Goal: Information Seeking & Learning: Learn about a topic

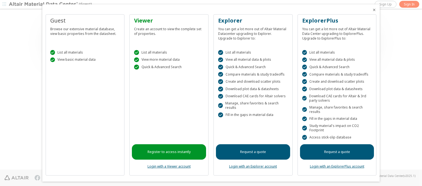
click at [372, 10] on icon "Close" at bounding box center [374, 10] width 4 height 4
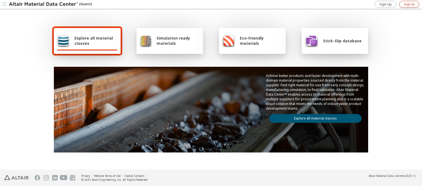
click at [409, 4] on span "Sign In" at bounding box center [409, 4] width 11 height 4
click at [44, 4] on img at bounding box center [44, 4] width 70 height 5
click at [94, 41] on span "Explore all material classes" at bounding box center [95, 40] width 43 height 10
click at [313, 117] on link "Explore all material classes" at bounding box center [315, 118] width 92 height 9
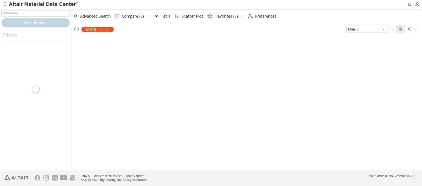
scroll to position [130, 346]
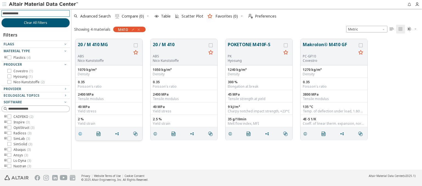
click at [81, 133] on icon "grid" at bounding box center [80, 133] width 4 height 4
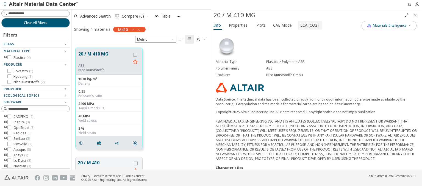
click at [306, 25] on span "LCA (CO2)" at bounding box center [309, 25] width 18 height 9
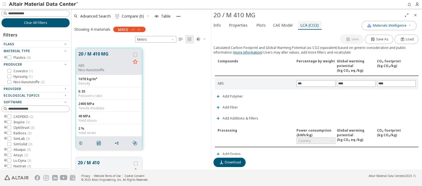
scroll to position [129, 0]
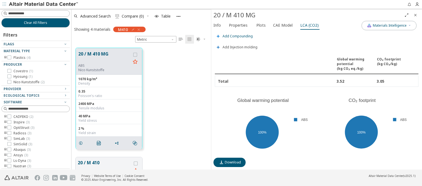
click at [237, 35] on span "Add Compounding" at bounding box center [237, 36] width 30 height 3
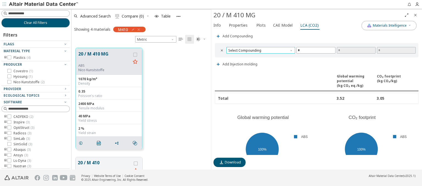
click at [260, 49] on span "Select Compounding" at bounding box center [260, 50] width 69 height 7
click at [259, 55] on span "Screw extruder" at bounding box center [259, 56] width 63 height 4
click at [260, 49] on span "Screw extruder" at bounding box center [260, 50] width 69 height 7
click at [259, 62] on span "Twin screw extruder" at bounding box center [245, 62] width 32 height 4
click at [260, 49] on span "Twin screw extruder" at bounding box center [260, 50] width 69 height 7
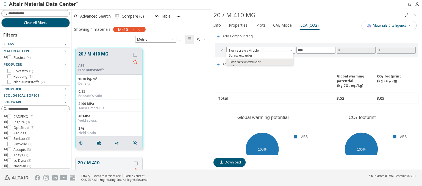
click at [415, 15] on icon "Close" at bounding box center [415, 15] width 4 height 4
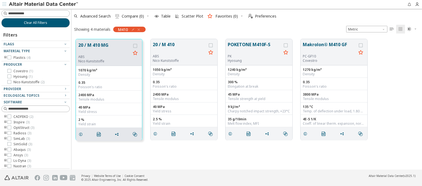
scroll to position [130, 346]
click at [33, 23] on span "Clear All Filters" at bounding box center [35, 23] width 23 height 4
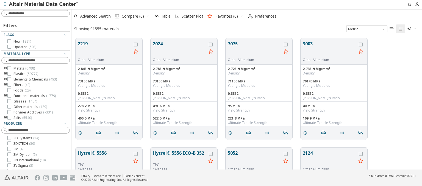
scroll to position [131, 346]
click at [44, 4] on img at bounding box center [44, 4] width 70 height 5
